Goal: Transaction & Acquisition: Purchase product/service

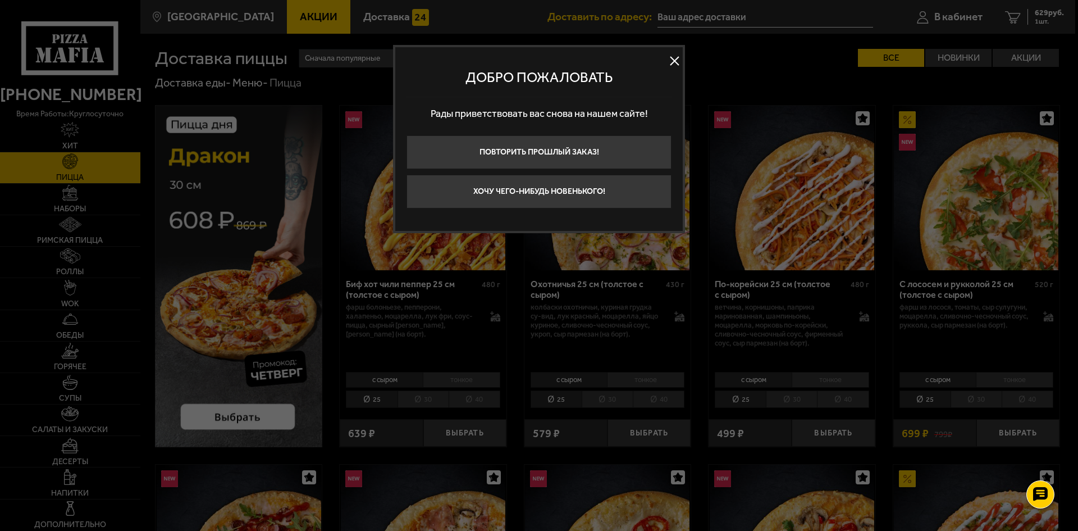
click at [677, 56] on button at bounding box center [674, 61] width 17 height 17
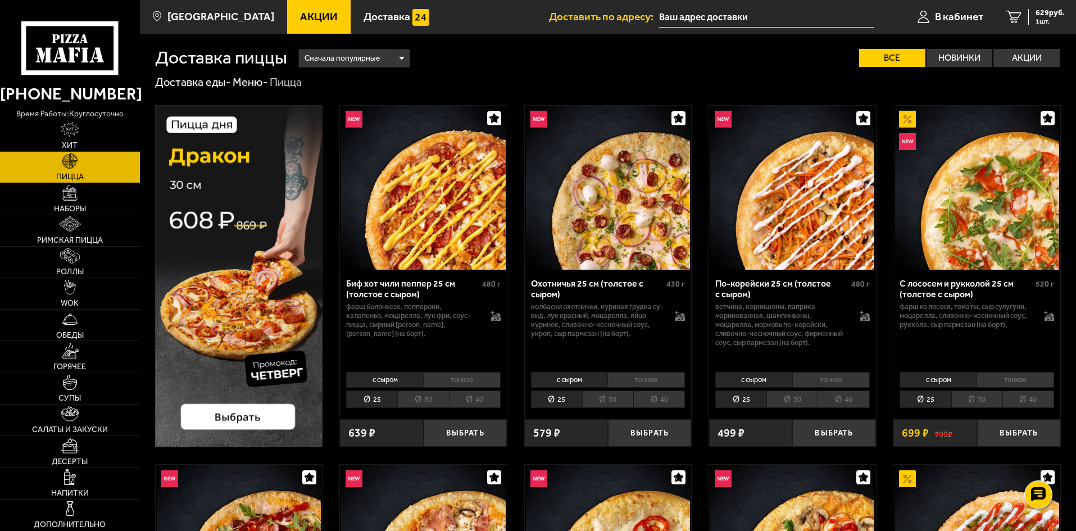
click at [234, 290] on img at bounding box center [239, 276] width 168 height 342
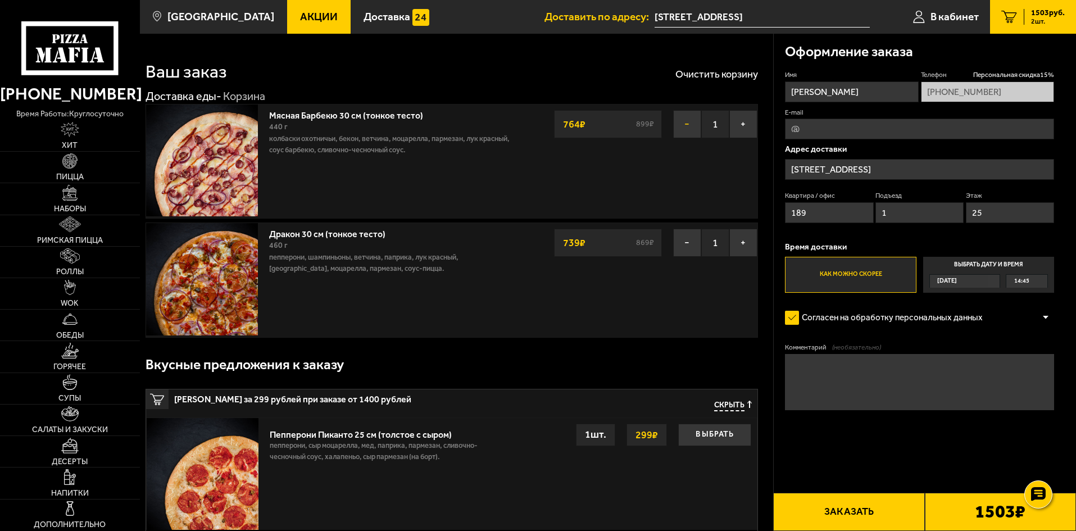
click at [680, 120] on button "−" at bounding box center [687, 124] width 28 height 28
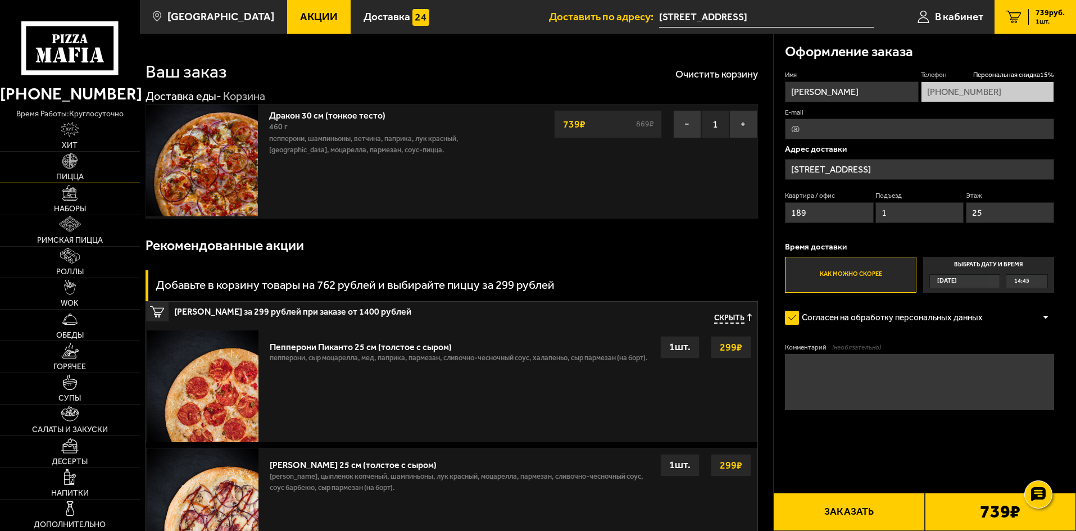
click at [60, 158] on link "Пицца" at bounding box center [70, 167] width 140 height 31
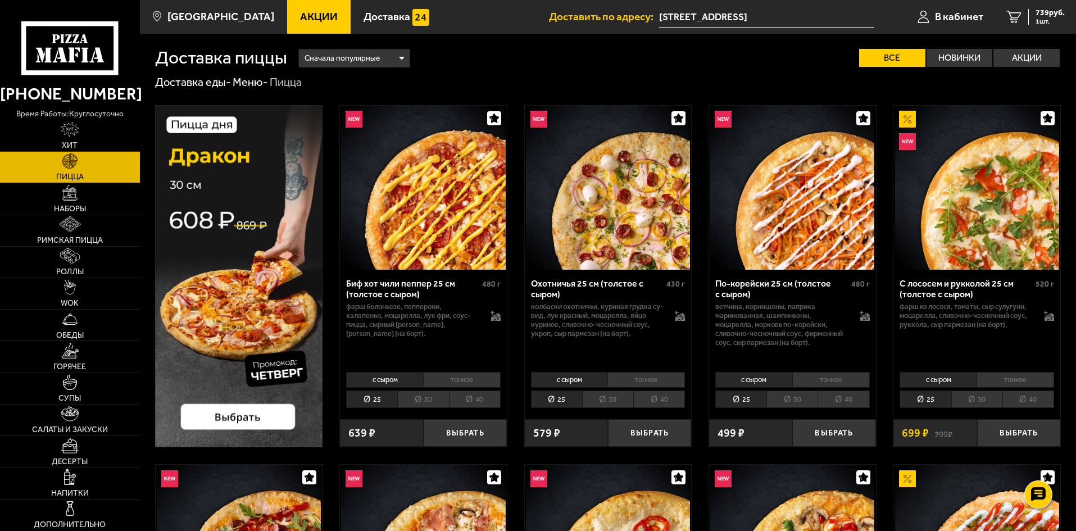
click at [237, 413] on img at bounding box center [239, 276] width 168 height 342
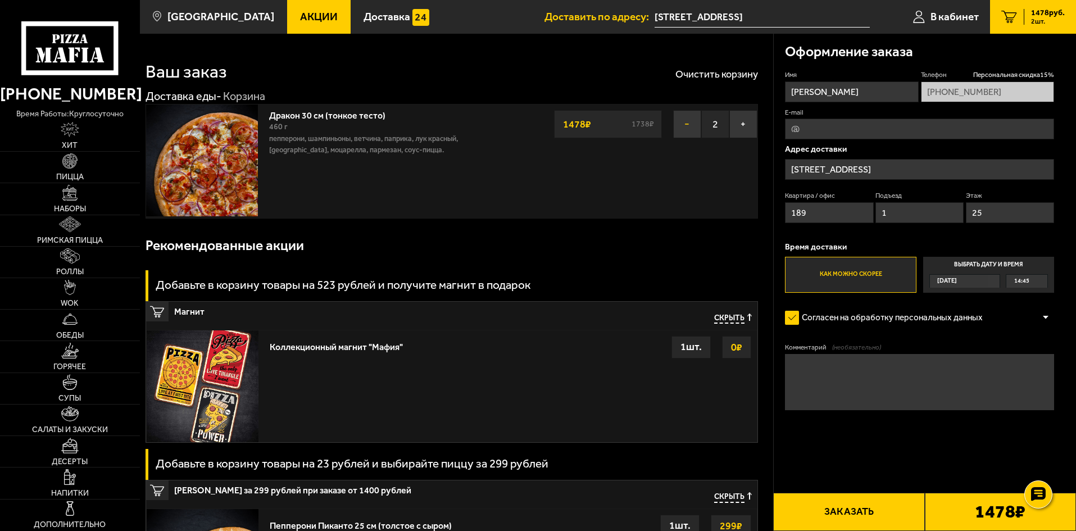
click at [677, 124] on button "−" at bounding box center [687, 124] width 28 height 28
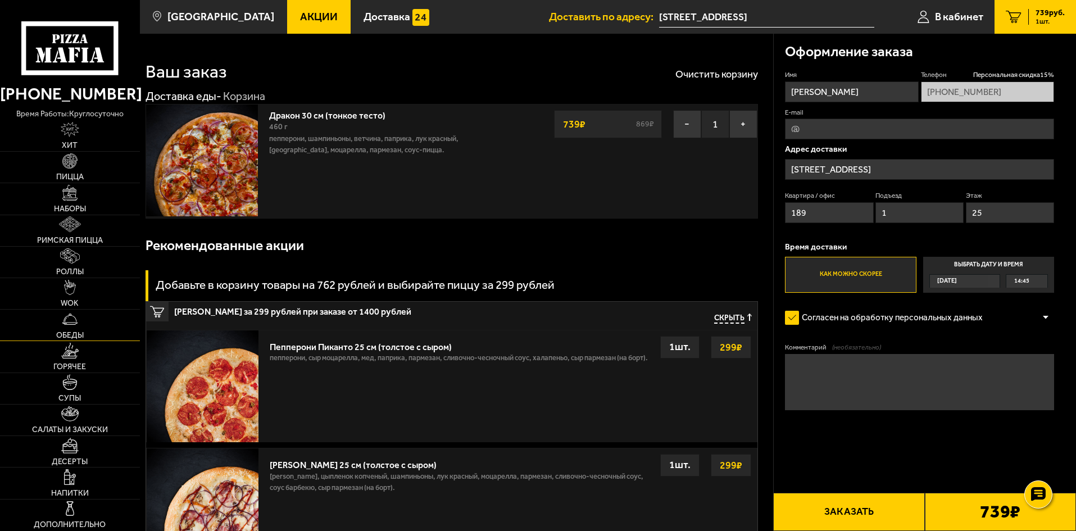
click at [65, 334] on span "Обеды" at bounding box center [70, 335] width 28 height 8
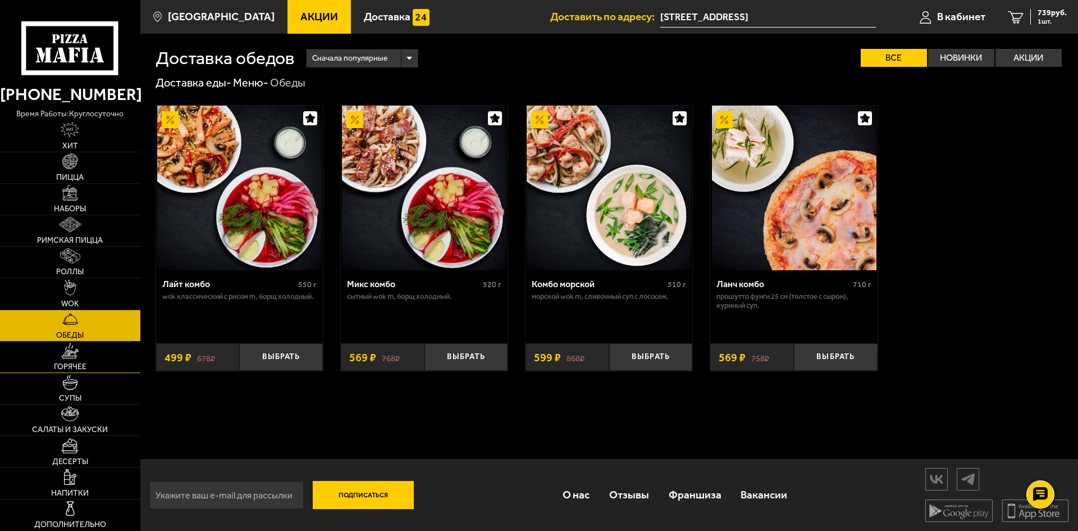
click at [69, 351] on img at bounding box center [69, 351] width 17 height 16
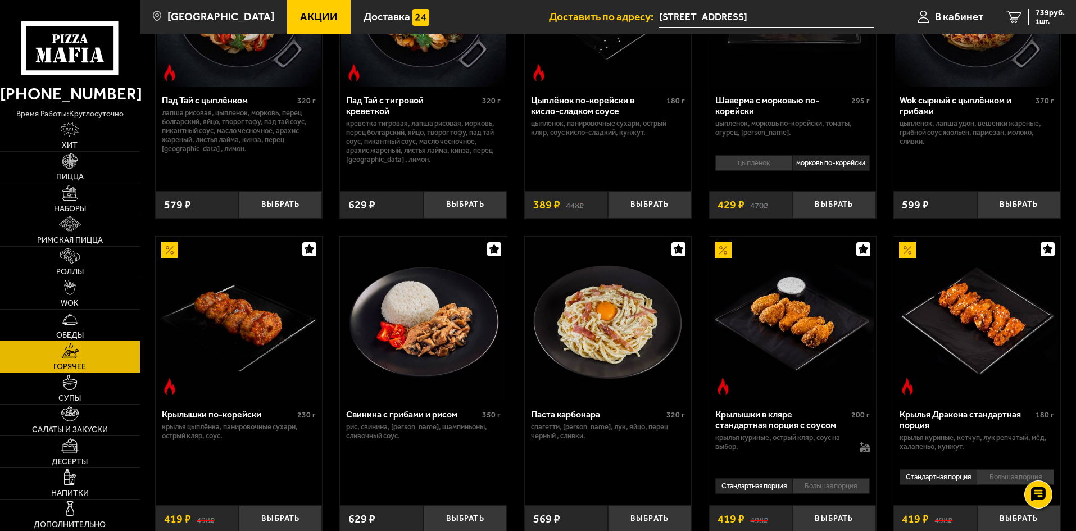
scroll to position [281, 0]
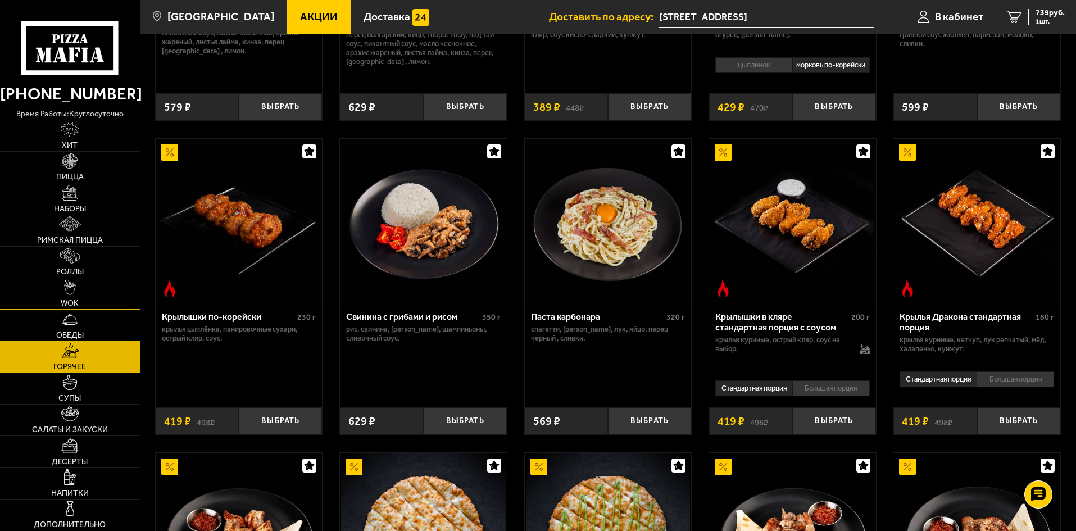
click at [67, 290] on img at bounding box center [70, 288] width 12 height 16
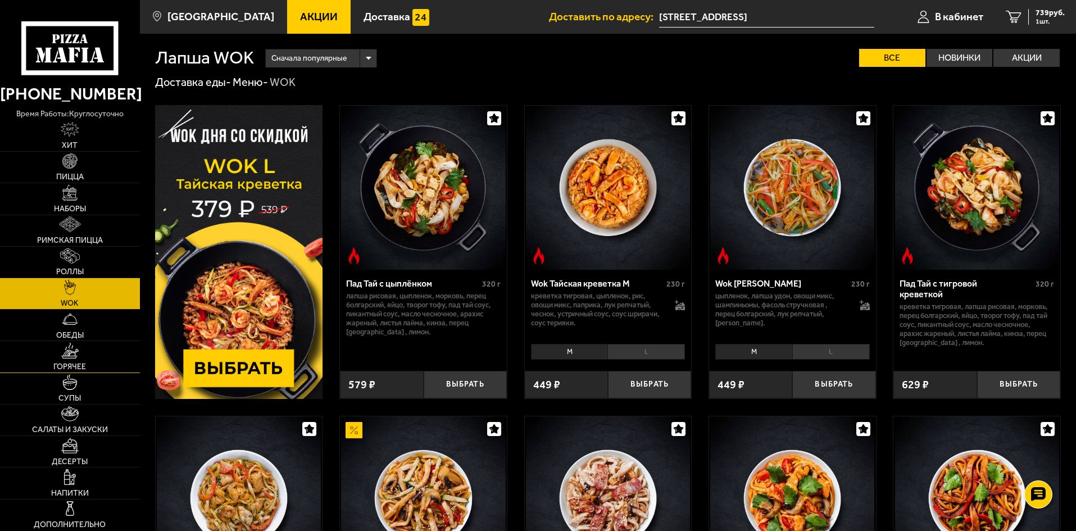
click at [76, 363] on span "Горячее" at bounding box center [69, 367] width 33 height 8
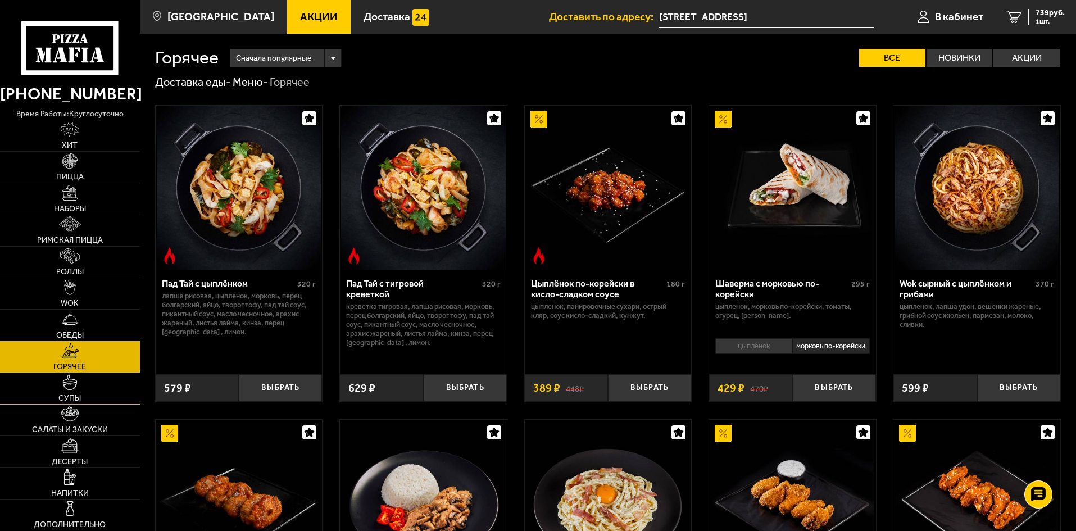
click at [76, 386] on img at bounding box center [70, 382] width 16 height 16
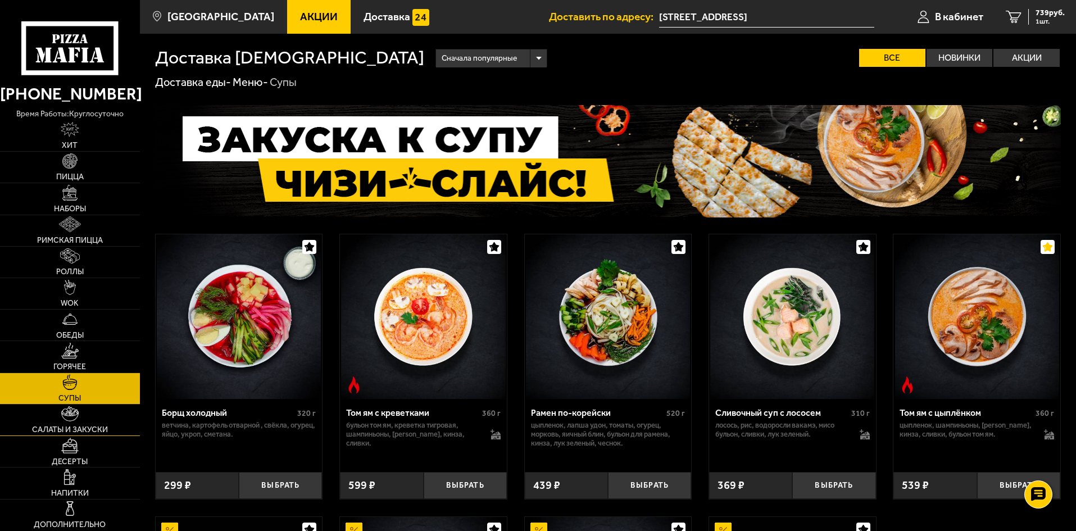
click at [86, 422] on link "Салаты и закуски" at bounding box center [70, 419] width 140 height 31
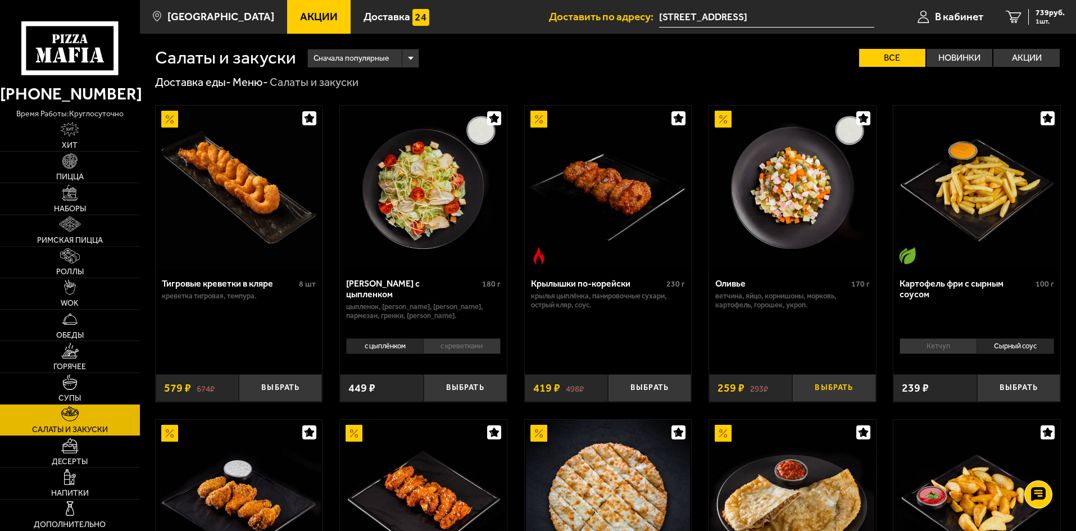
click at [823, 394] on button "Выбрать" at bounding box center [833, 388] width 83 height 28
click at [76, 313] on img at bounding box center [70, 319] width 16 height 16
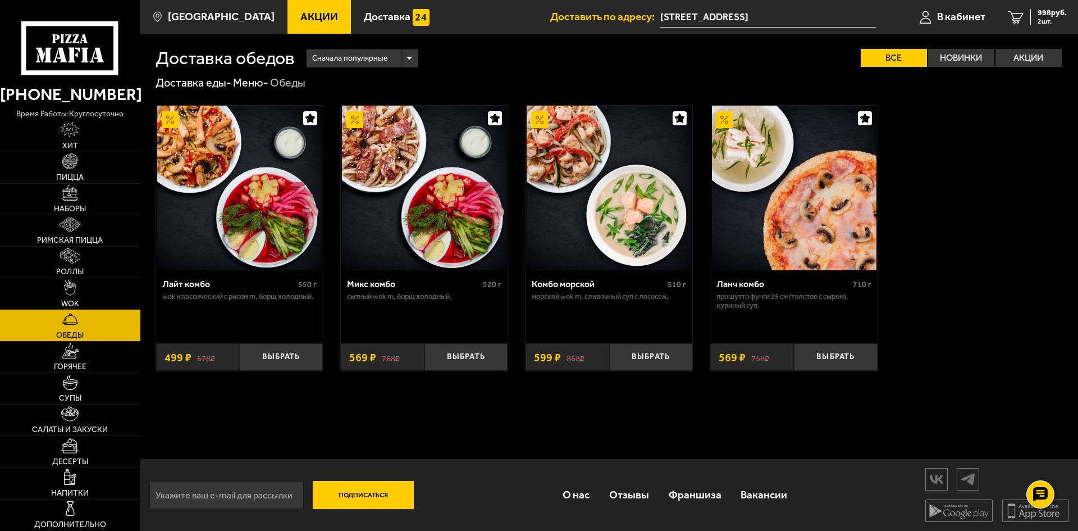
click at [75, 290] on img at bounding box center [70, 288] width 12 height 16
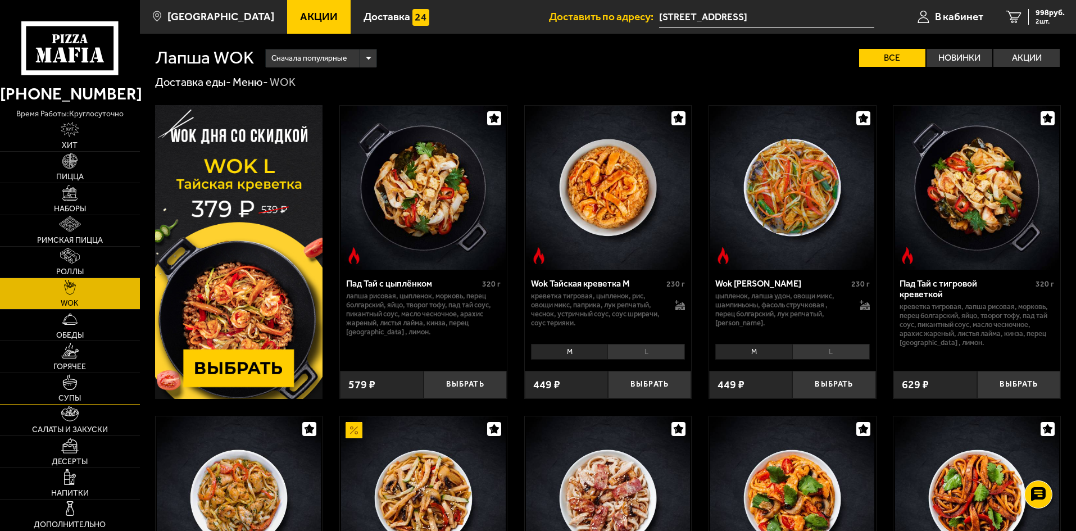
click at [69, 390] on img at bounding box center [70, 382] width 16 height 16
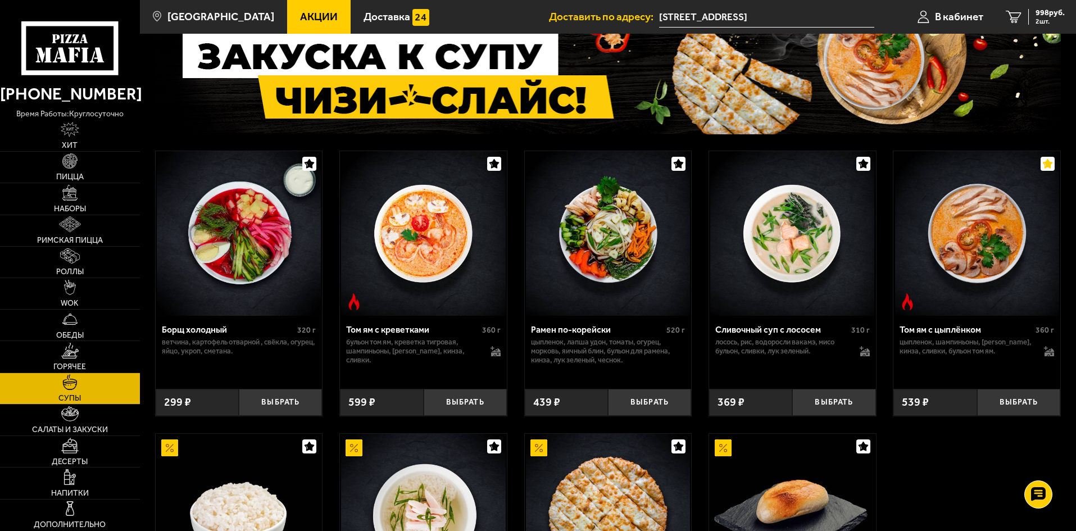
scroll to position [168, 0]
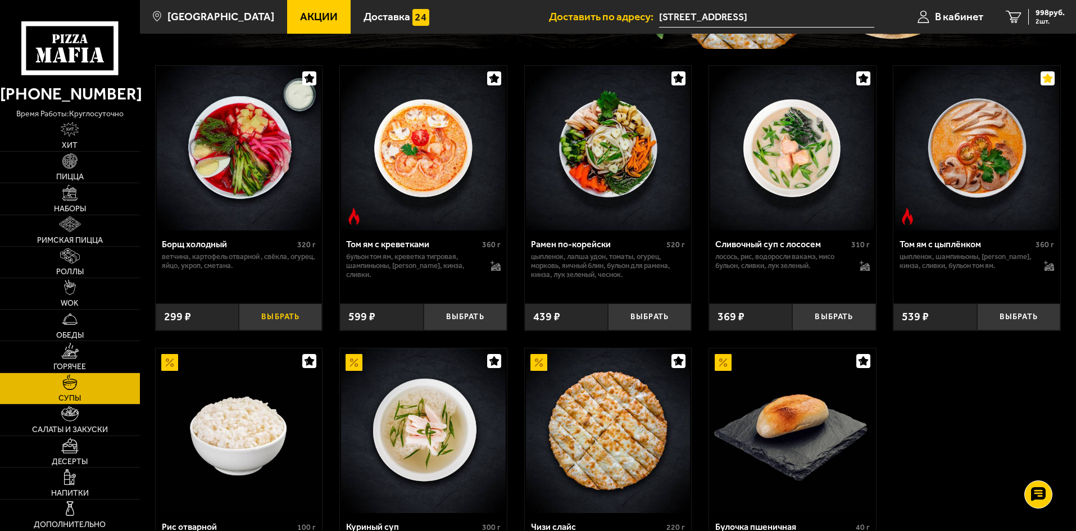
click at [281, 320] on button "Выбрать" at bounding box center [280, 317] width 83 height 28
click at [244, 312] on button "−" at bounding box center [253, 317] width 28 height 28
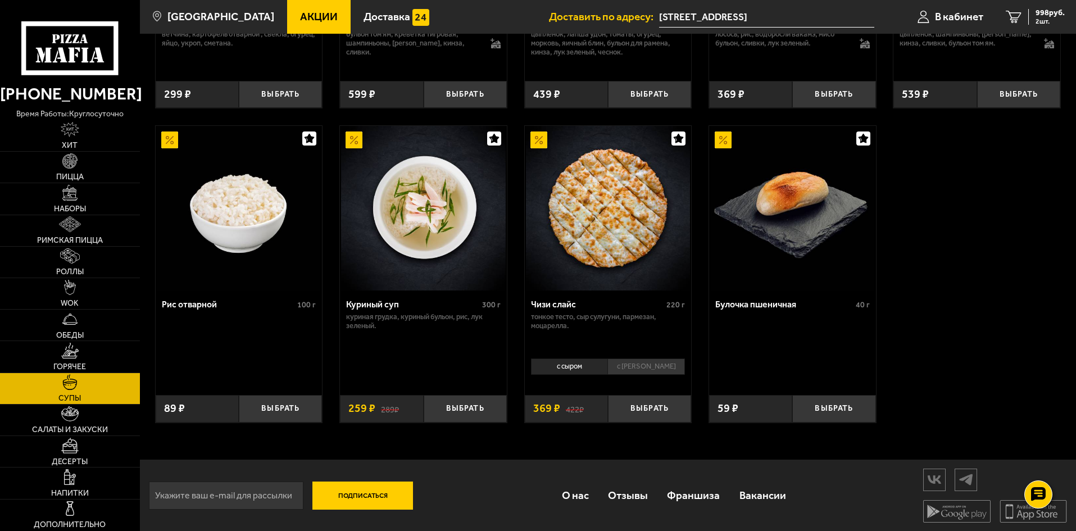
scroll to position [393, 0]
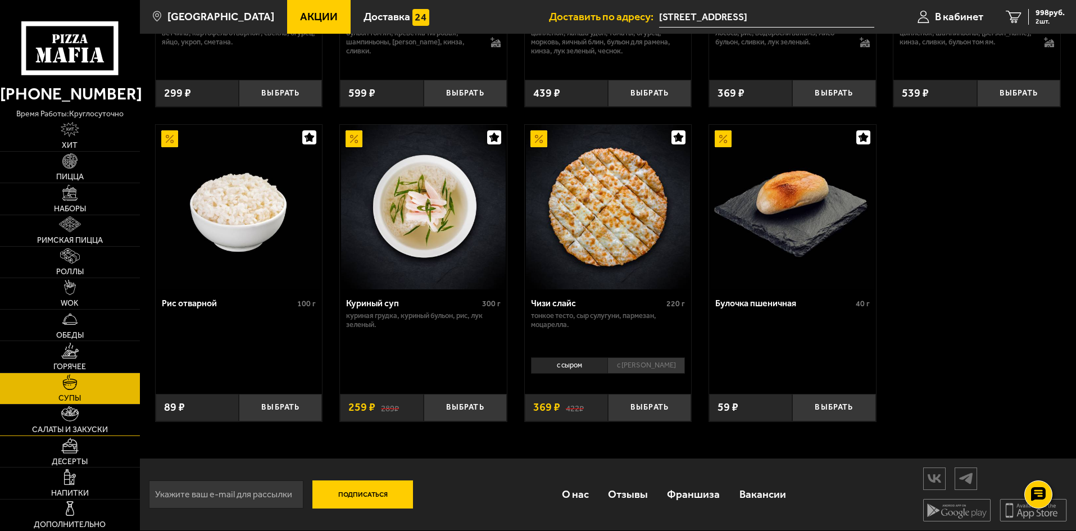
click at [70, 426] on span "Салаты и закуски" at bounding box center [70, 430] width 76 height 8
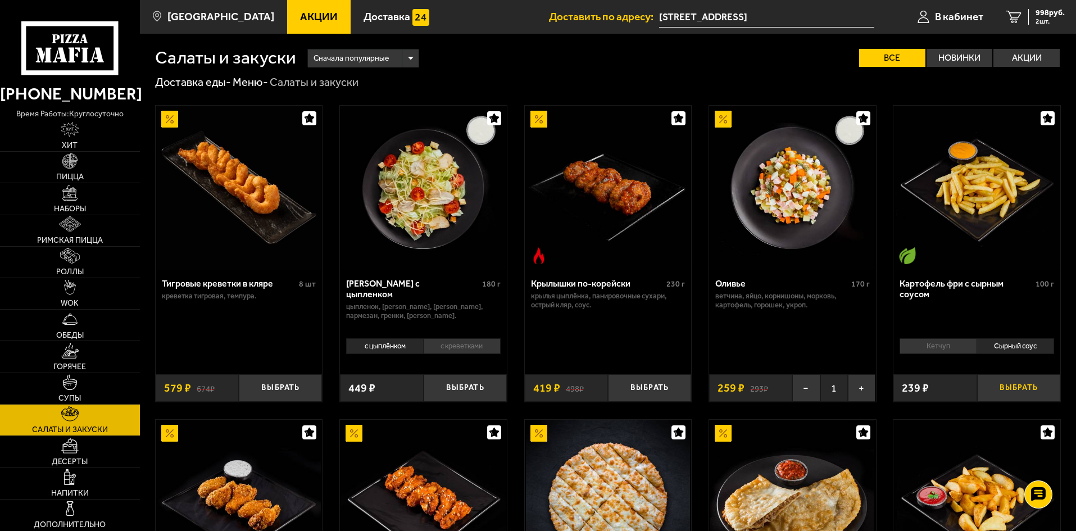
click at [1013, 381] on button "Выбрать" at bounding box center [1018, 388] width 83 height 28
click at [987, 388] on button "−" at bounding box center [991, 388] width 28 height 28
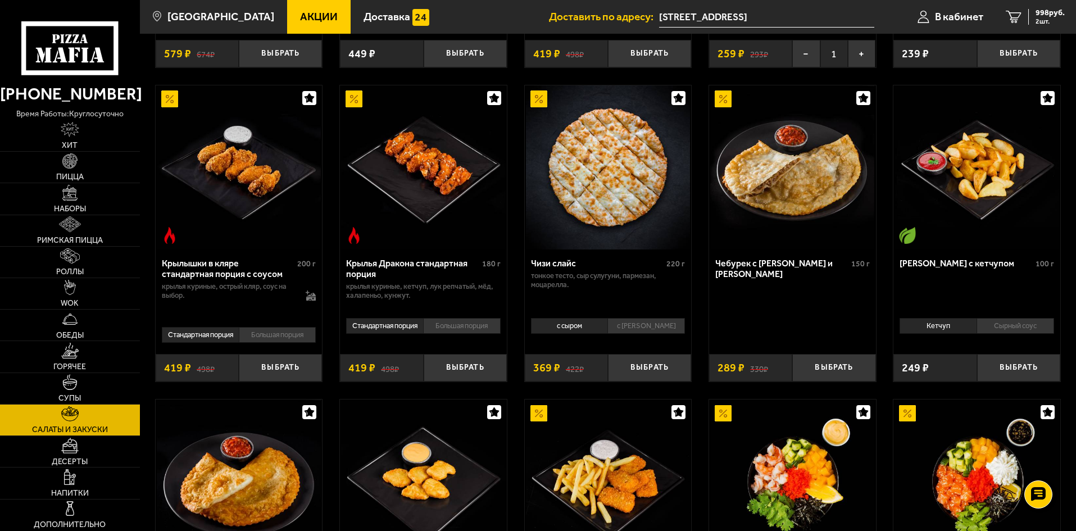
scroll to position [337, 0]
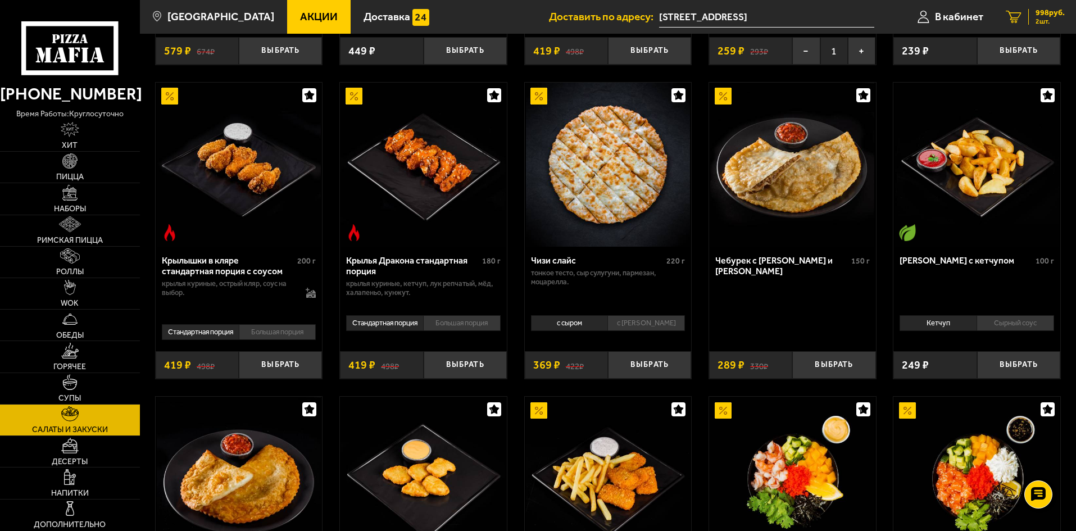
click at [1011, 13] on icon "2" at bounding box center [1013, 17] width 16 height 13
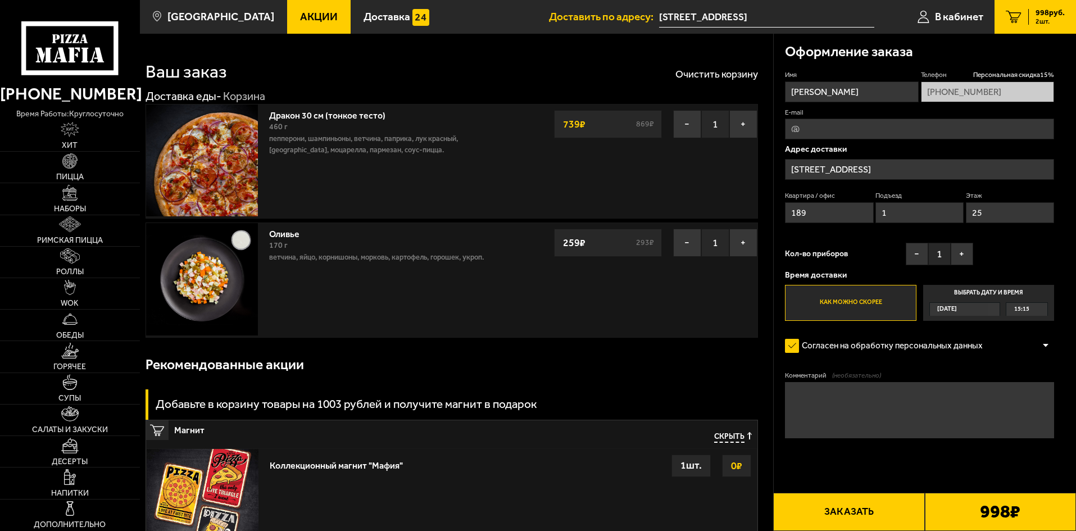
type input "[STREET_ADDRESS]"
click at [72, 167] on img at bounding box center [70, 161] width 16 height 16
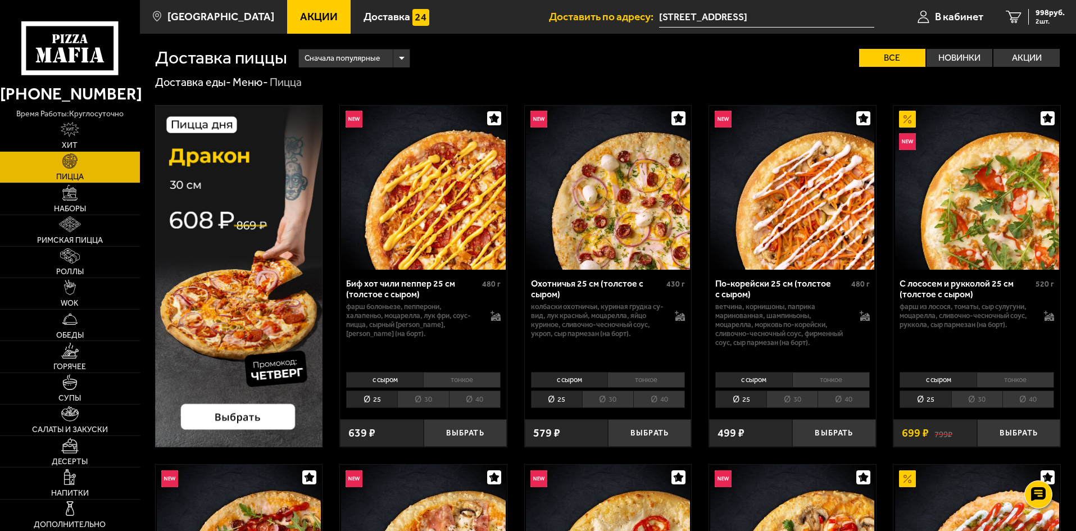
click at [240, 417] on img at bounding box center [239, 276] width 168 height 342
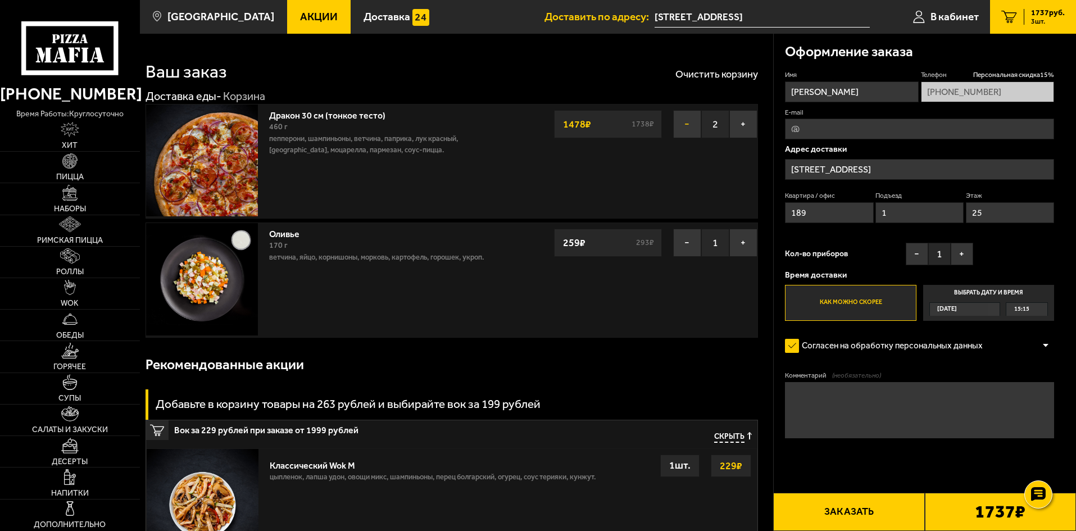
click at [684, 126] on button "−" at bounding box center [687, 124] width 28 height 28
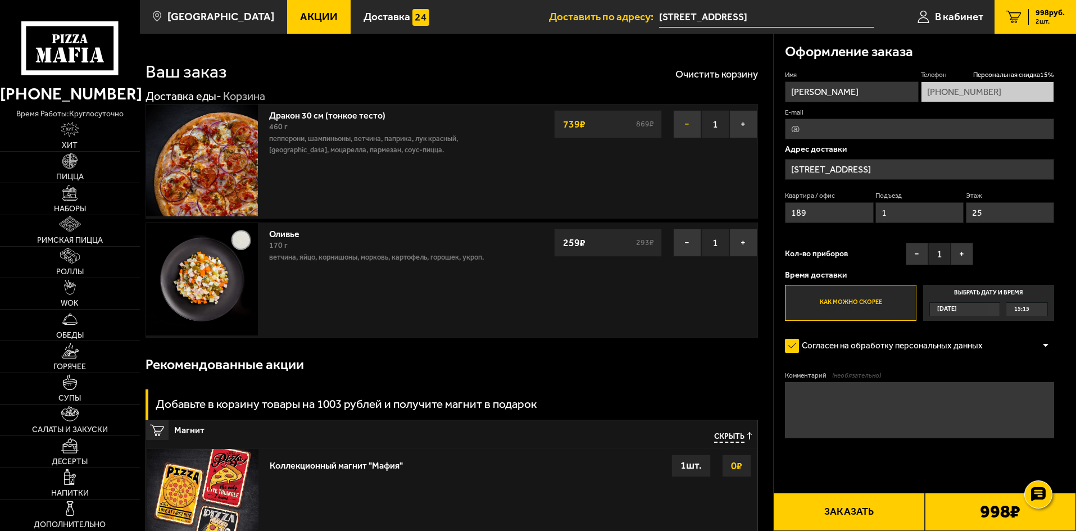
click at [685, 125] on button "−" at bounding box center [687, 124] width 28 height 28
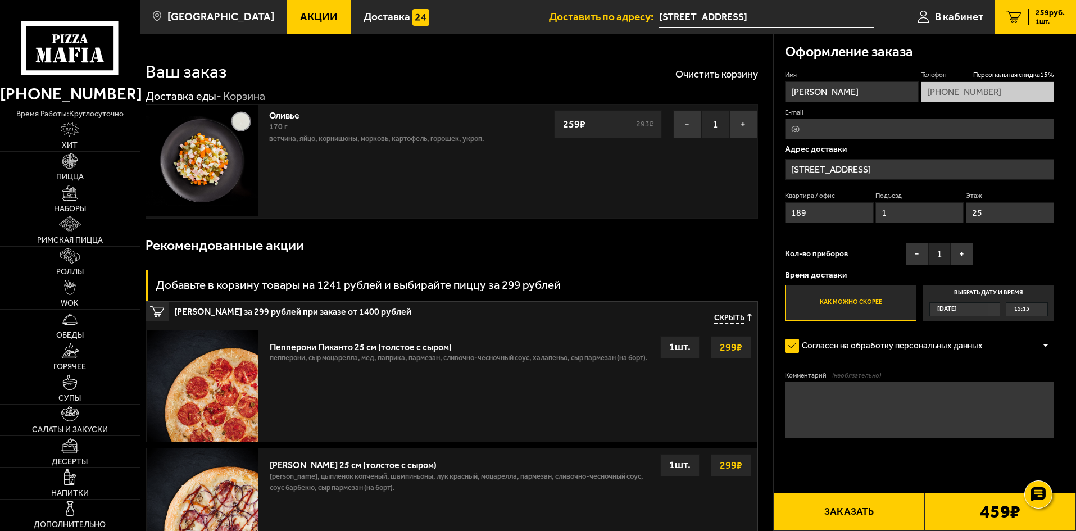
click at [71, 168] on img at bounding box center [70, 161] width 16 height 16
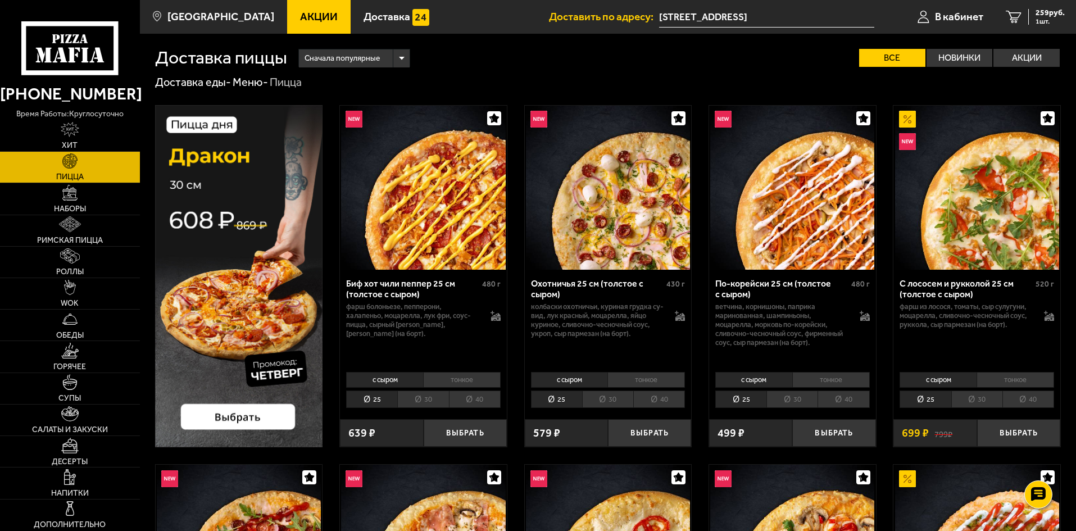
click at [243, 420] on img at bounding box center [239, 276] width 168 height 342
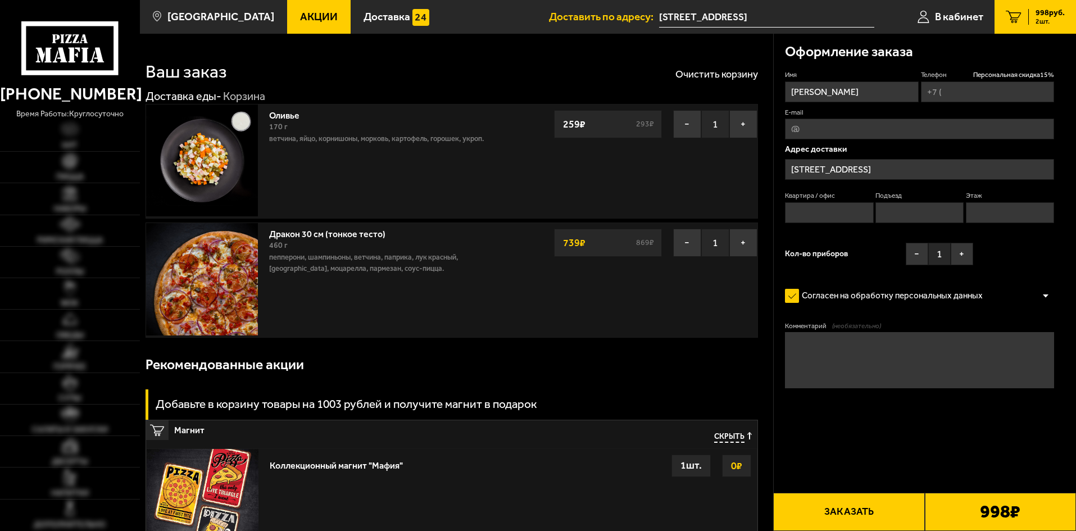
type input "[PHONE_NUMBER]"
type input "189"
type input "1"
type input "25"
type input "[STREET_ADDRESS]"
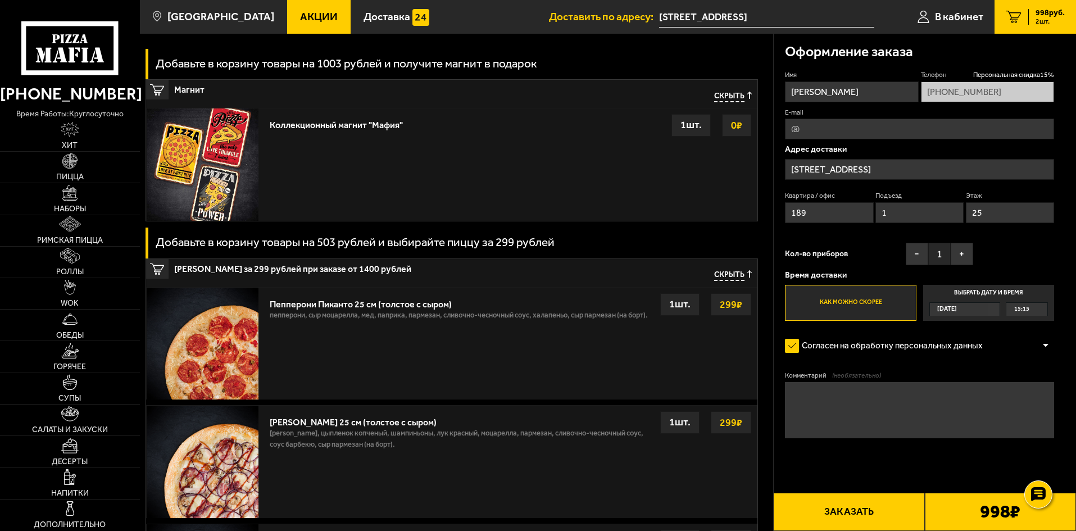
scroll to position [562, 0]
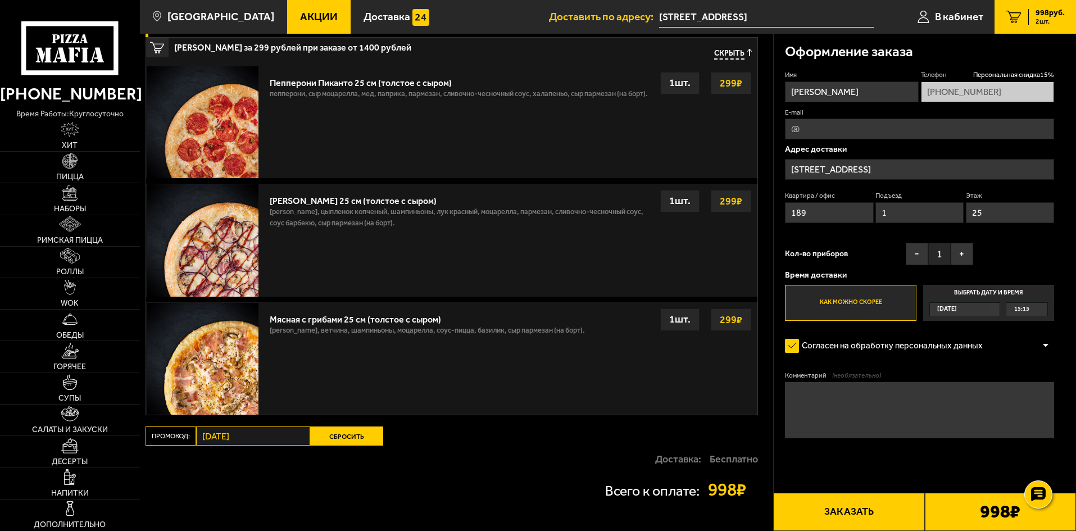
click at [344, 439] on button "Сбросить" at bounding box center [346, 435] width 73 height 19
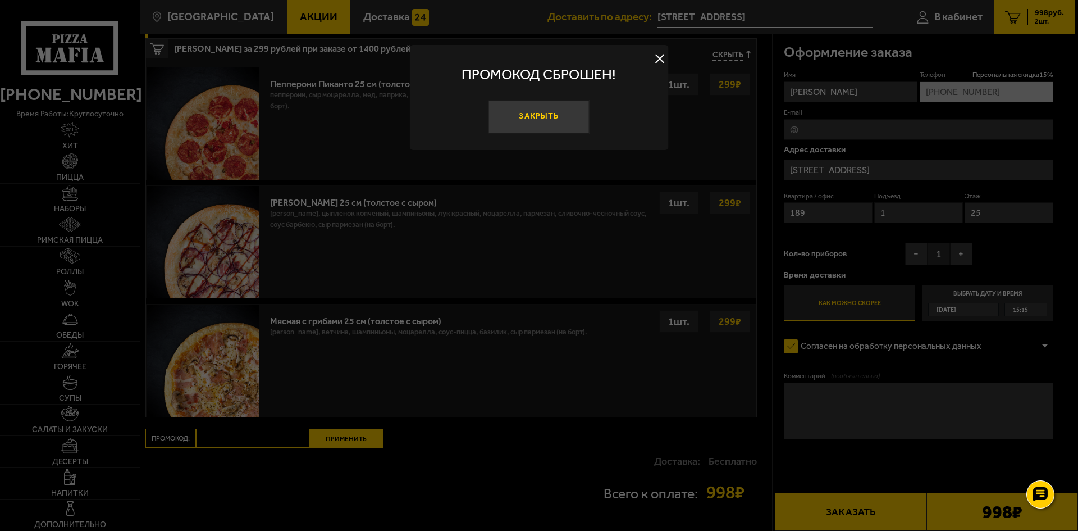
click at [539, 113] on button "Закрыть" at bounding box center [539, 117] width 101 height 34
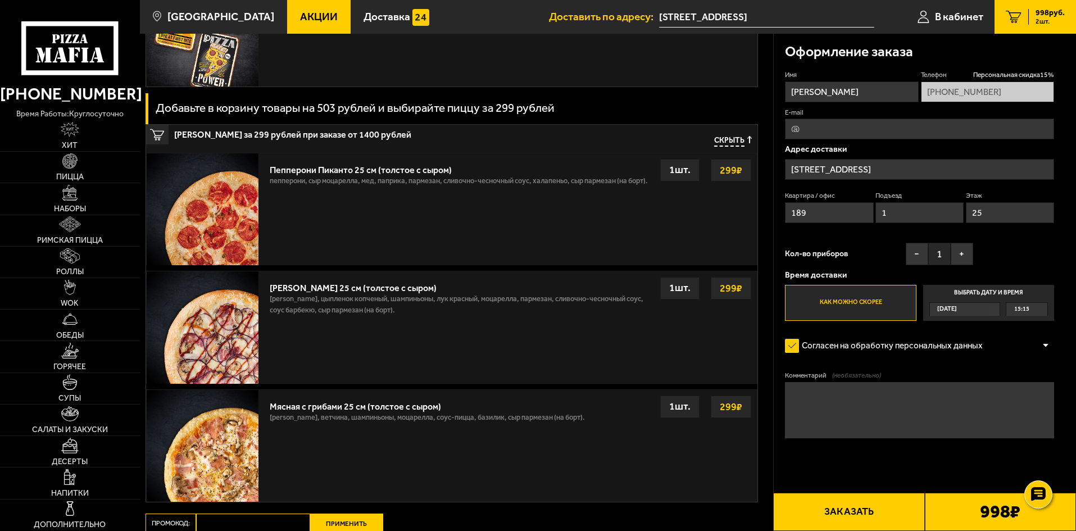
scroll to position [651, 0]
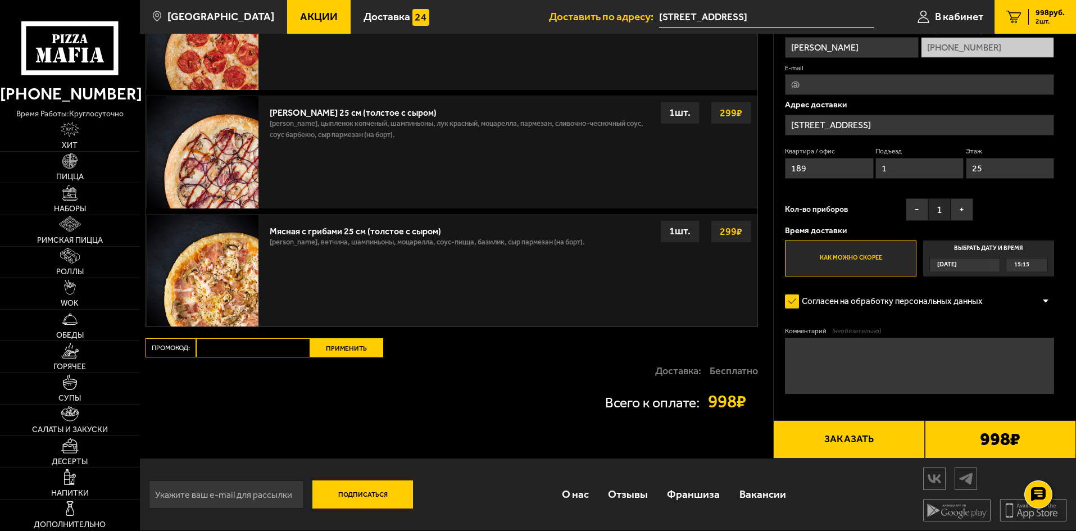
click at [224, 348] on input "Промокод:" at bounding box center [253, 347] width 114 height 19
type input "[DATE]"
click at [352, 346] on button "Применить" at bounding box center [346, 347] width 73 height 19
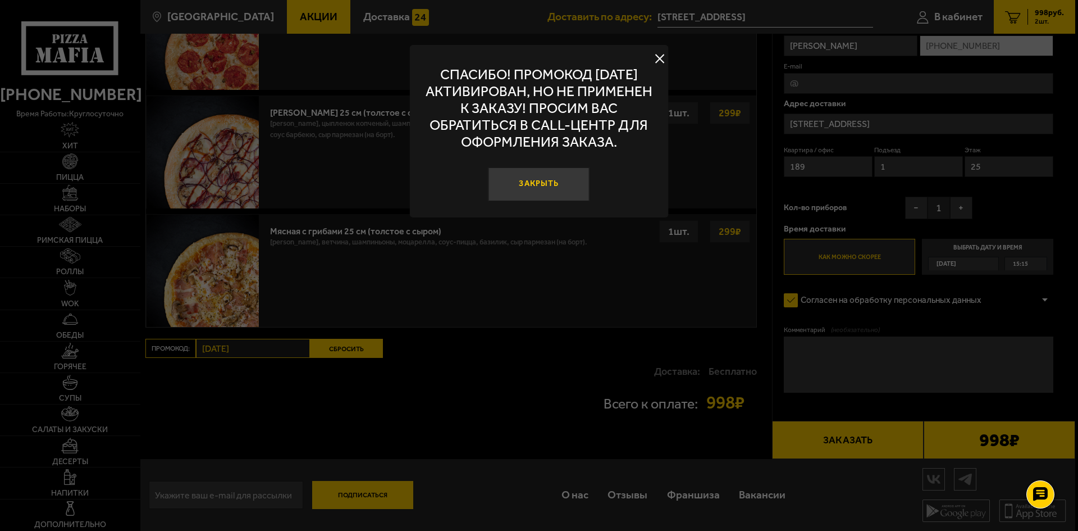
click at [549, 186] on button "Закрыть" at bounding box center [539, 184] width 101 height 34
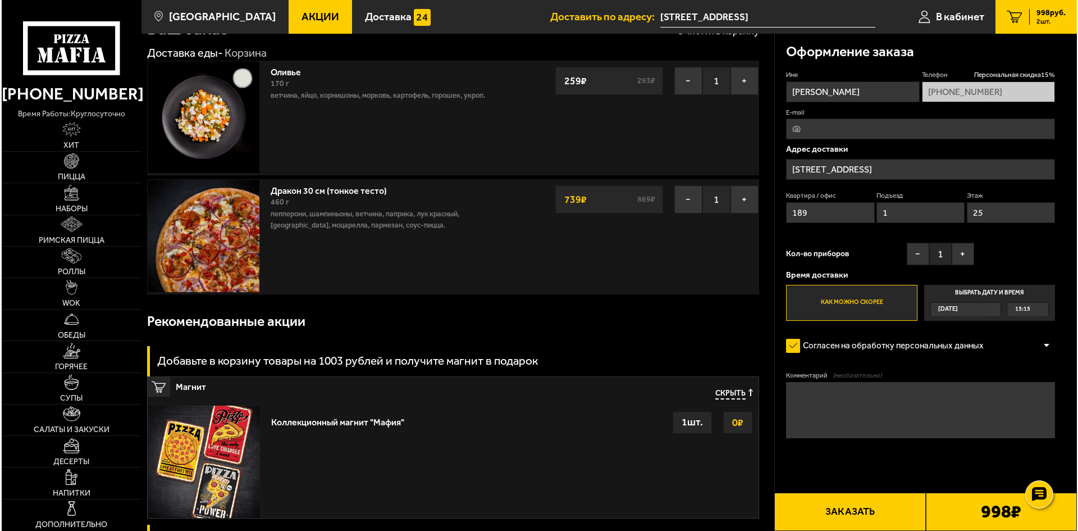
scroll to position [0, 0]
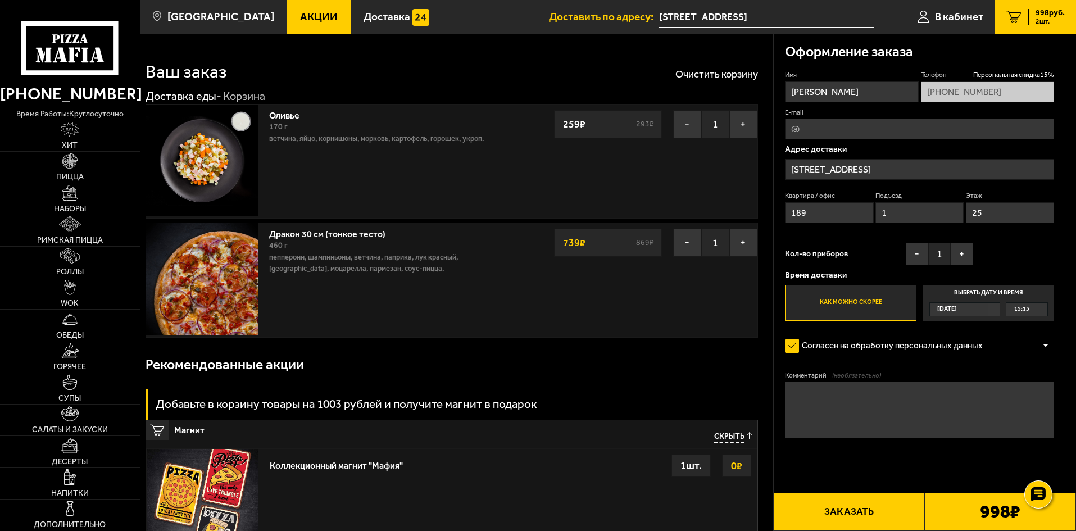
click at [859, 509] on button "Заказать" at bounding box center [848, 512] width 151 height 38
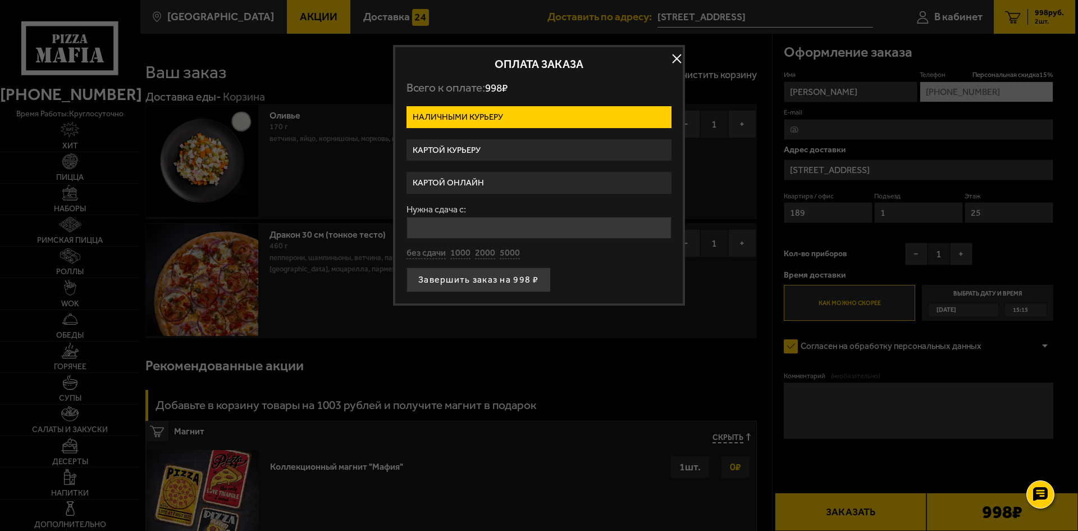
click at [468, 179] on label "Картой онлайн" at bounding box center [539, 183] width 265 height 22
click at [0, 0] on input "Картой онлайн" at bounding box center [0, 0] width 0 height 0
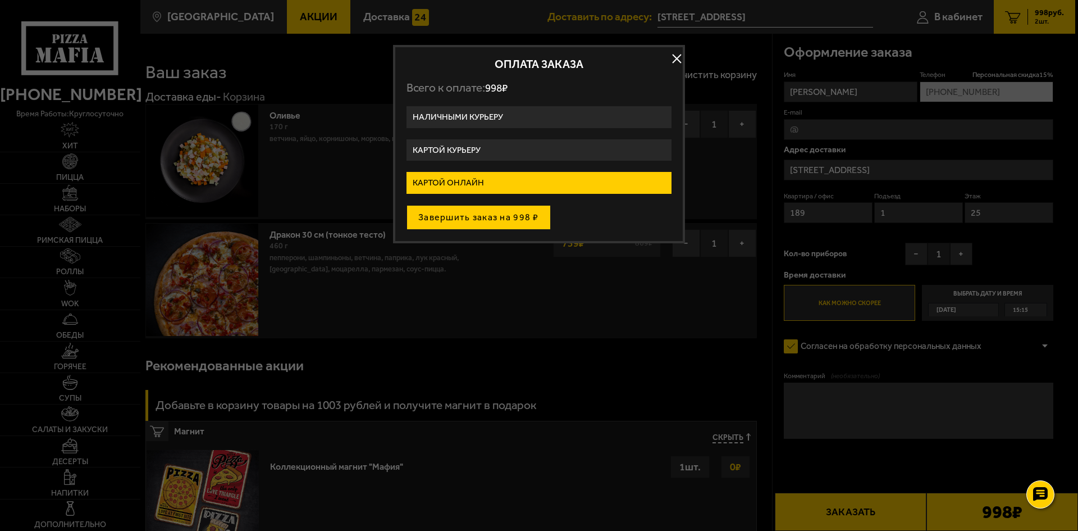
click at [473, 214] on button "Завершить заказ на 998 ₽" at bounding box center [479, 217] width 144 height 25
